Goal: Information Seeking & Learning: Find specific fact

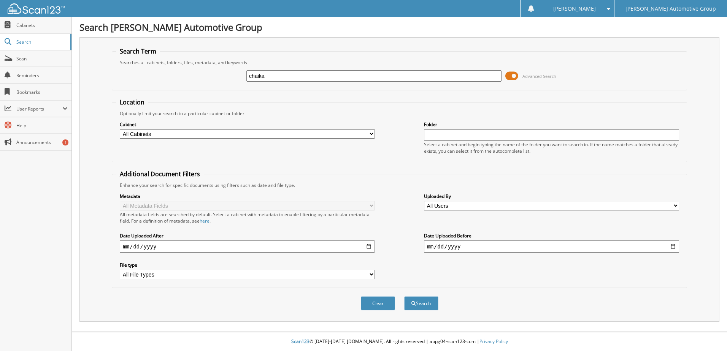
type input "chaika"
click at [404, 296] on button "Search" at bounding box center [421, 303] width 34 height 14
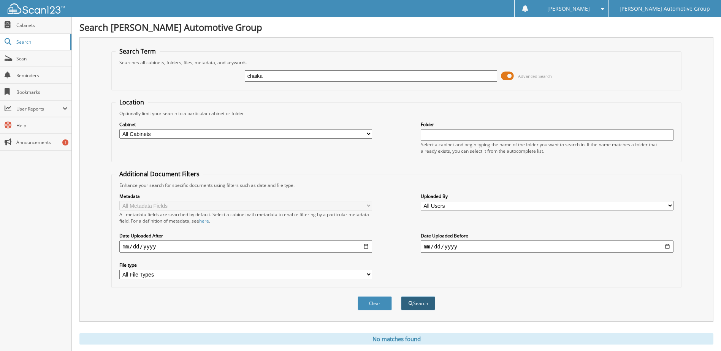
click at [423, 304] on button "Search" at bounding box center [418, 303] width 34 height 14
click at [37, 25] on span "Cabinets" at bounding box center [41, 25] width 51 height 6
